Goal: Task Accomplishment & Management: Manage account settings

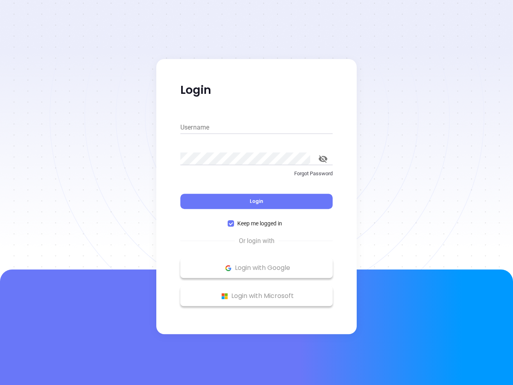
click at [257, 193] on div "Login" at bounding box center [256, 196] width 152 height 25
click at [257, 128] on input "Username" at bounding box center [256, 127] width 152 height 13
click at [323, 159] on icon "toggle password visibility" at bounding box center [323, 159] width 9 height 8
click at [257, 201] on span "Login" at bounding box center [257, 201] width 14 height 7
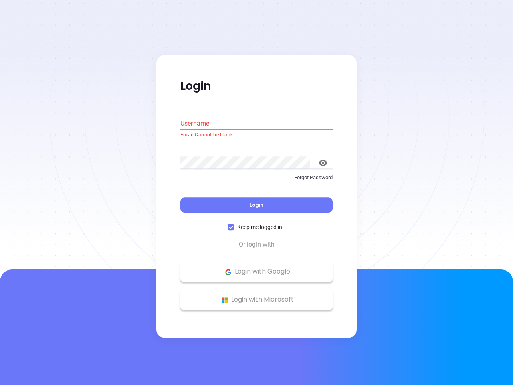
click at [257, 223] on span "Keep me logged in" at bounding box center [259, 227] width 51 height 9
click at [234, 224] on input "Keep me logged in" at bounding box center [231, 227] width 6 height 6
checkbox input "false"
click at [257, 268] on p "Login with Google" at bounding box center [256, 272] width 144 height 12
click at [257, 296] on p "Login with Microsoft" at bounding box center [256, 300] width 144 height 12
